Goal: Task Accomplishment & Management: Manage account settings

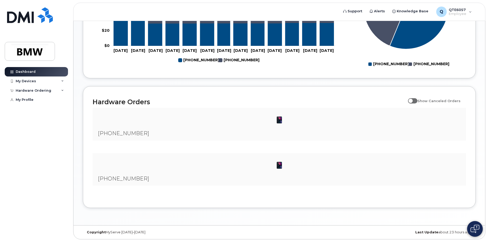
scroll to position [254, 0]
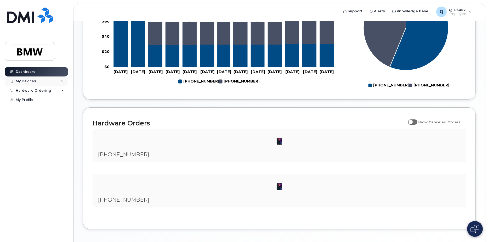
click at [63, 81] on icon at bounding box center [62, 81] width 3 height 3
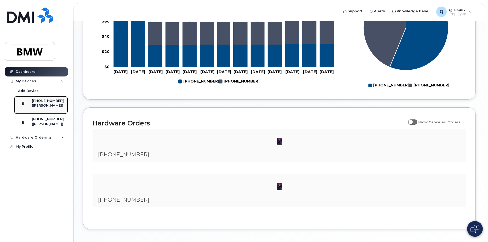
click at [47, 105] on div "([PERSON_NAME])" at bounding box center [48, 105] width 32 height 5
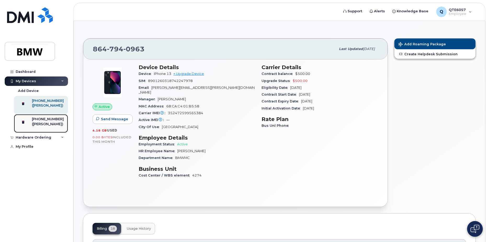
click at [41, 126] on div "([PERSON_NAME])" at bounding box center [48, 124] width 32 height 5
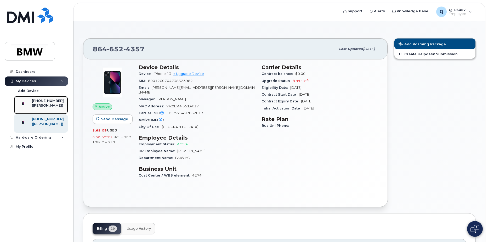
click at [43, 104] on div "([PERSON_NAME])" at bounding box center [48, 105] width 32 height 5
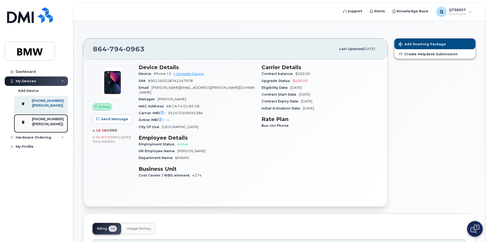
click at [43, 126] on div "([PERSON_NAME])" at bounding box center [48, 124] width 32 height 5
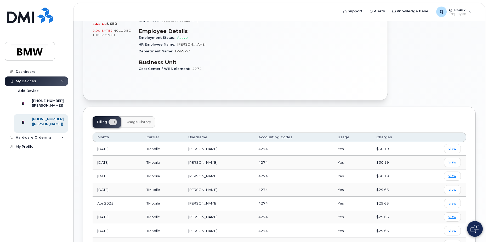
scroll to position [93, 0]
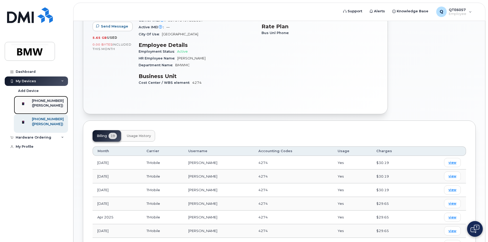
click at [45, 101] on div "[PHONE_NUMBER]" at bounding box center [48, 100] width 32 height 5
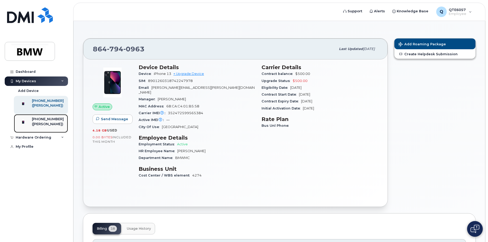
click at [40, 126] on div "([PERSON_NAME])" at bounding box center [48, 124] width 32 height 5
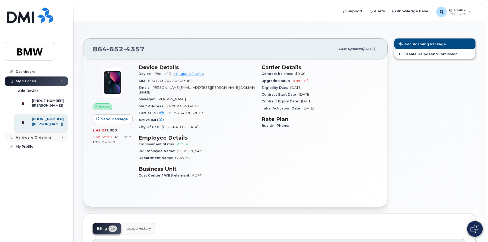
click at [63, 139] on icon at bounding box center [62, 137] width 3 height 3
click at [30, 149] on div "My Orders" at bounding box center [27, 146] width 19 height 5
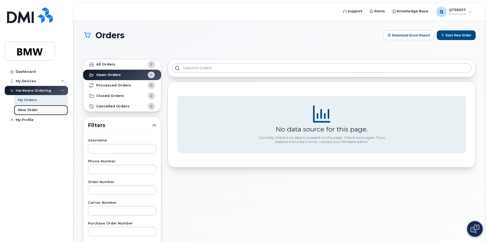
click at [28, 111] on div "New Order" at bounding box center [28, 110] width 20 height 5
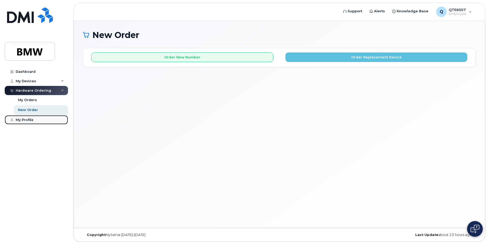
click at [26, 121] on div "My Profile" at bounding box center [25, 120] width 18 height 4
